Goal: Find specific page/section: Find specific page/section

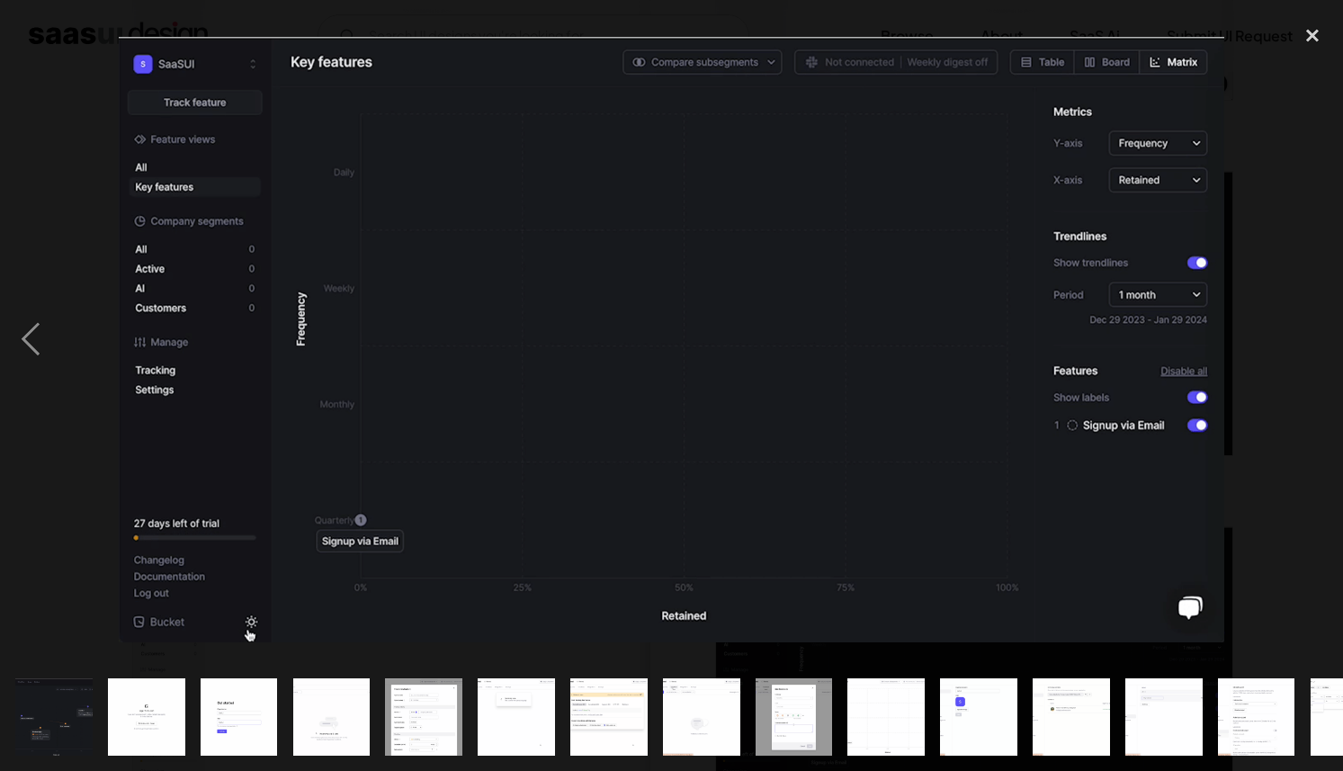
scroll to position [0, 522]
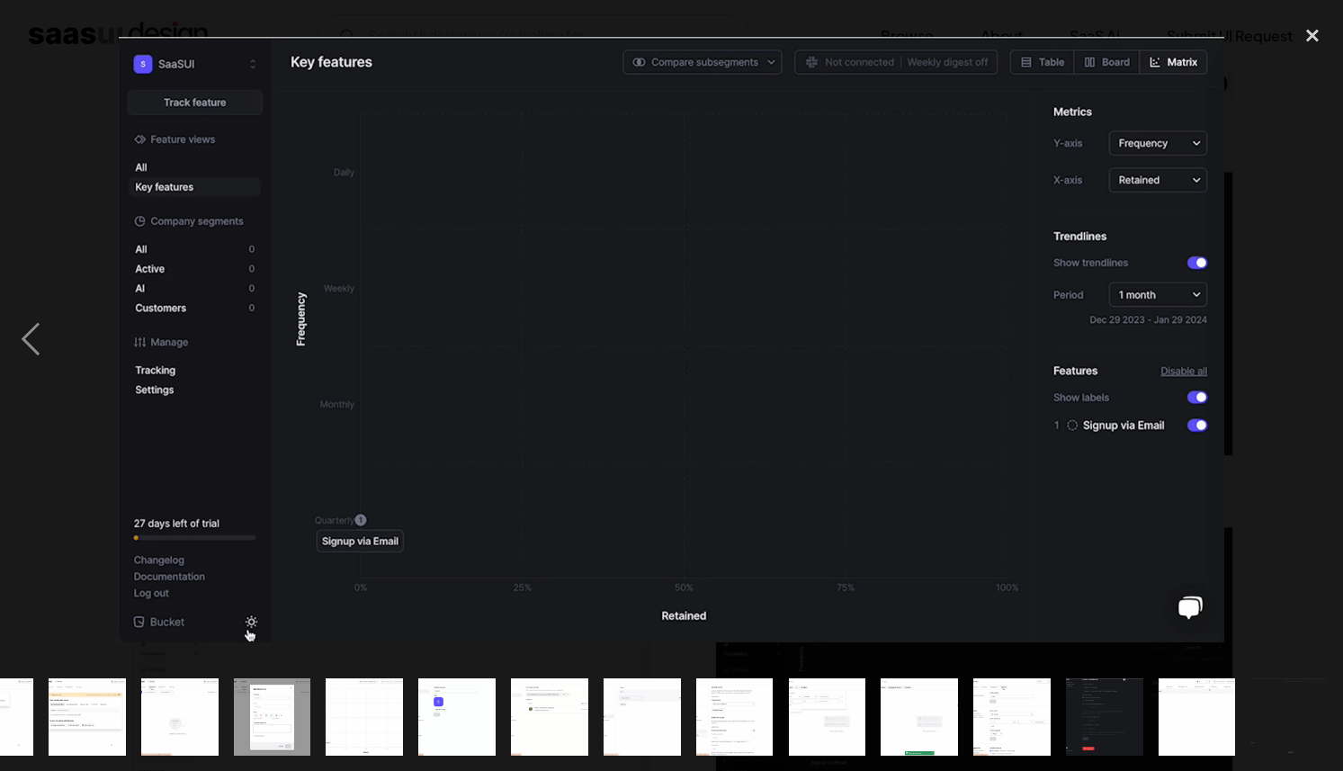
click at [1286, 109] on div "next image" at bounding box center [1312, 339] width 61 height 648
click at [1323, 45] on div "close lightbox" at bounding box center [1312, 35] width 61 height 40
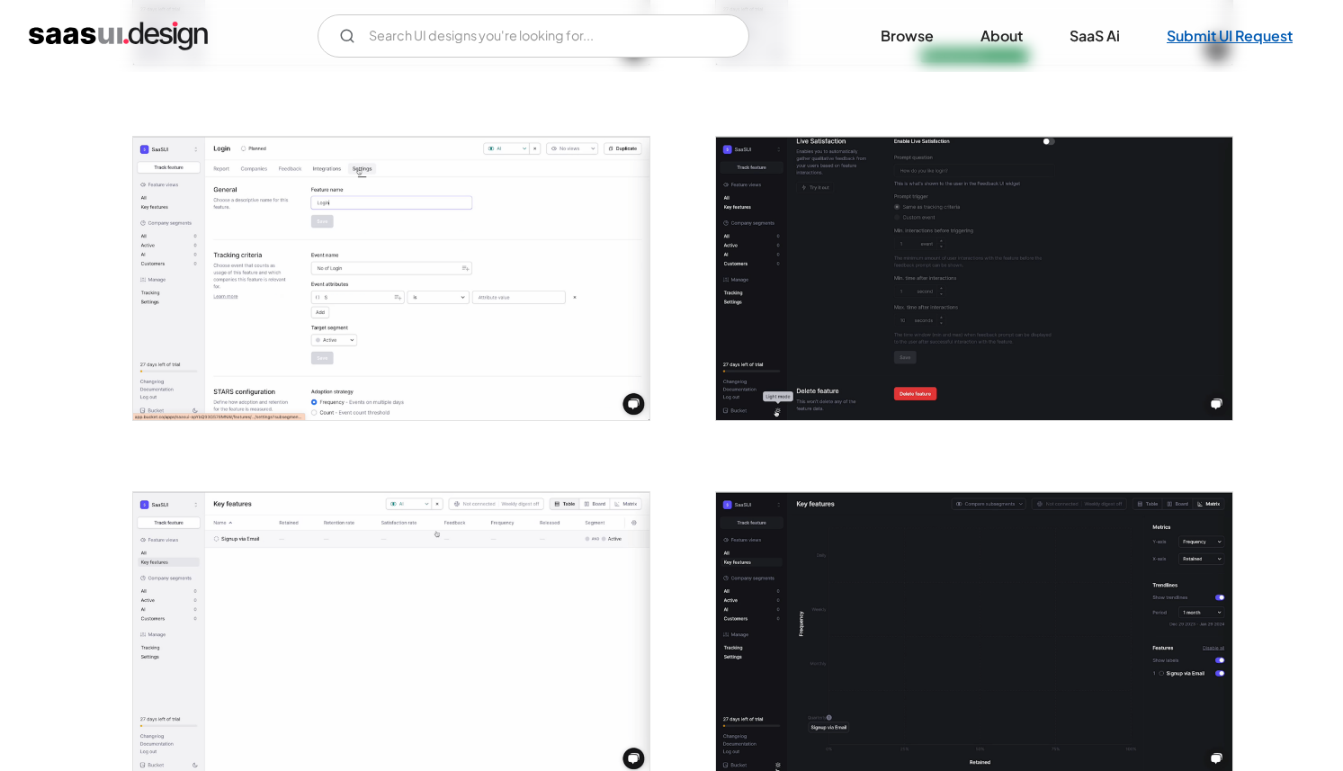
scroll to position [0, 0]
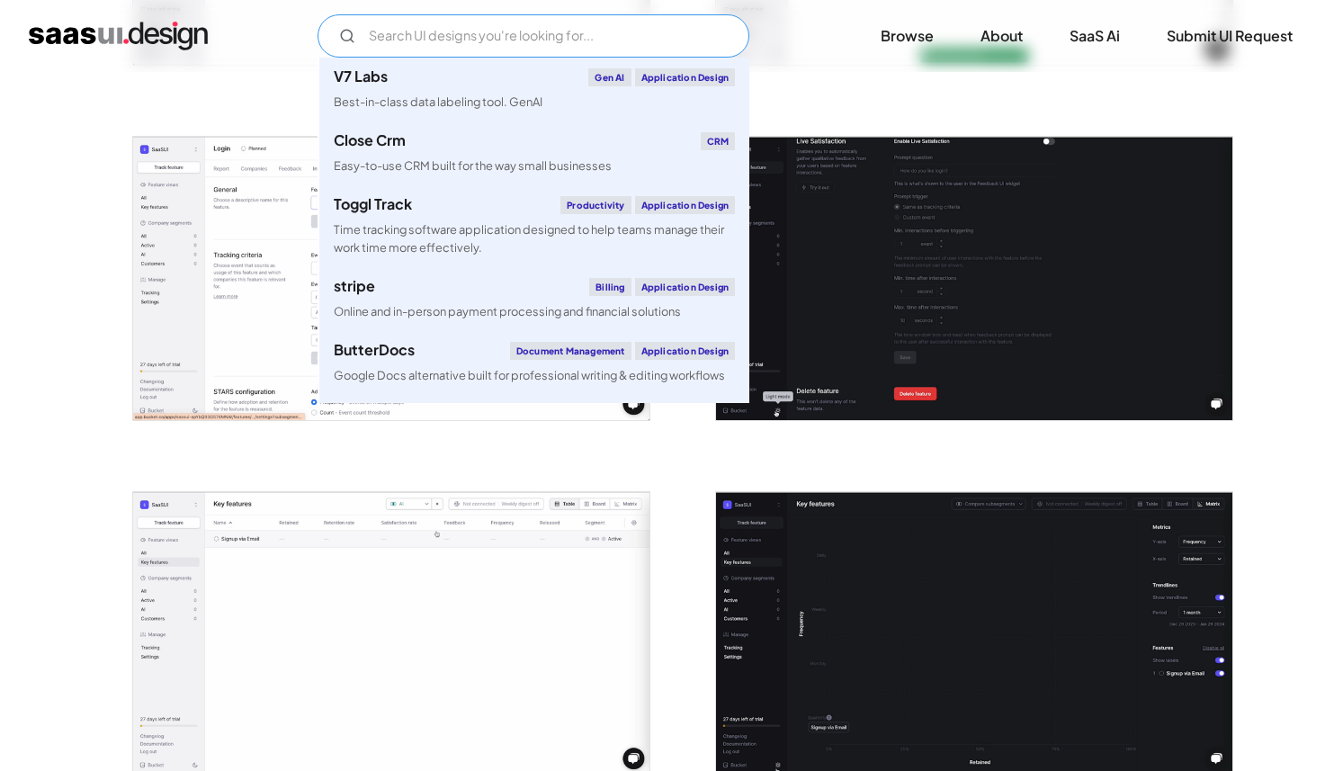
click at [568, 35] on input "Email Form" at bounding box center [534, 35] width 432 height 43
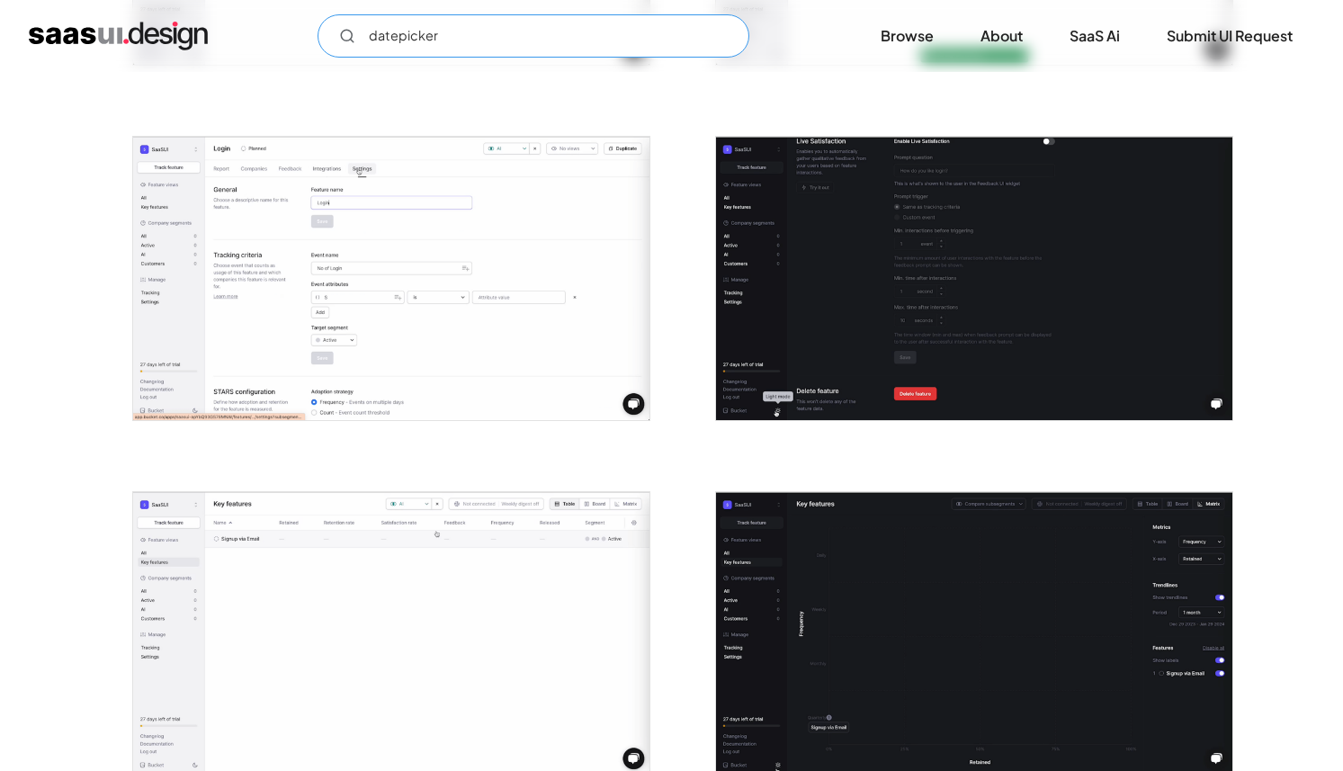
click at [568, 35] on input "datepicker" at bounding box center [534, 35] width 432 height 43
type input "datepicker"
click at [907, 40] on link "Browse" at bounding box center [907, 36] width 96 height 40
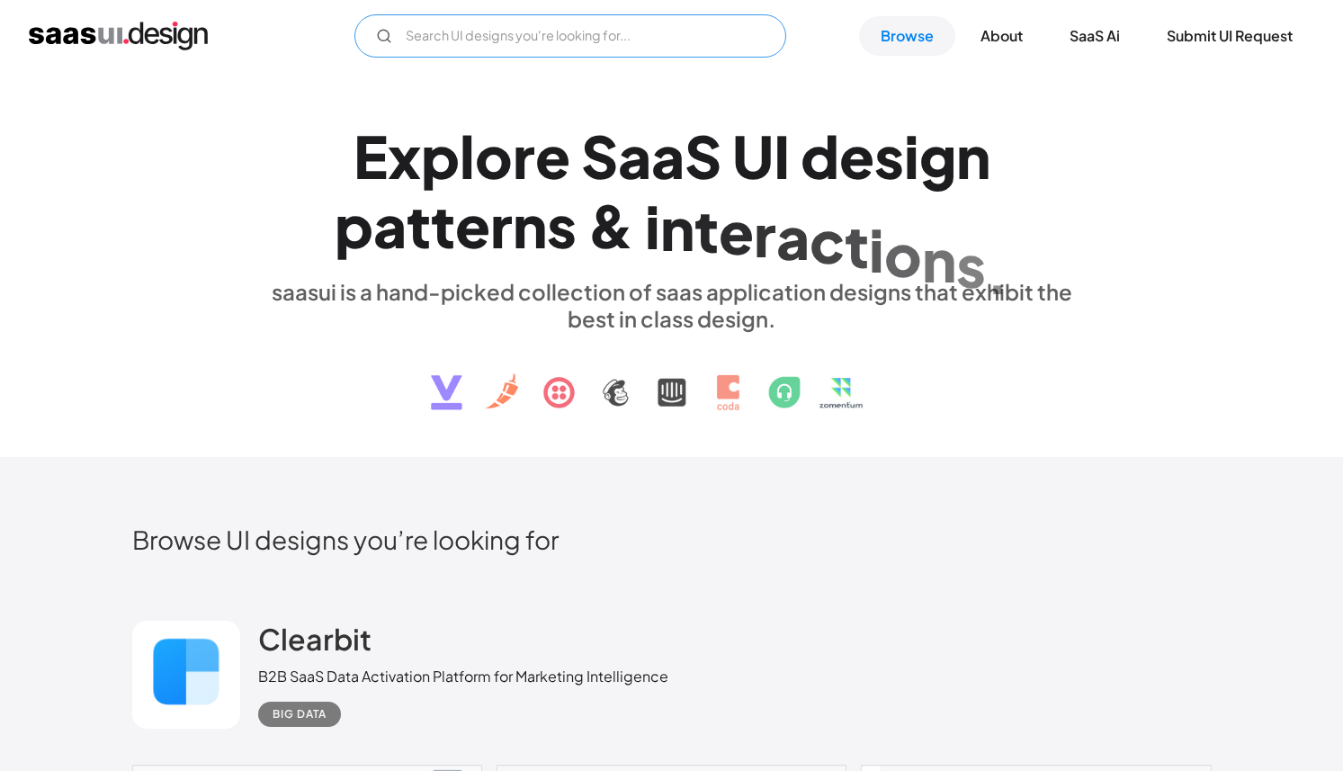
click at [485, 42] on input "Email Form" at bounding box center [570, 35] width 432 height 43
